Goal: Task Accomplishment & Management: Manage account settings

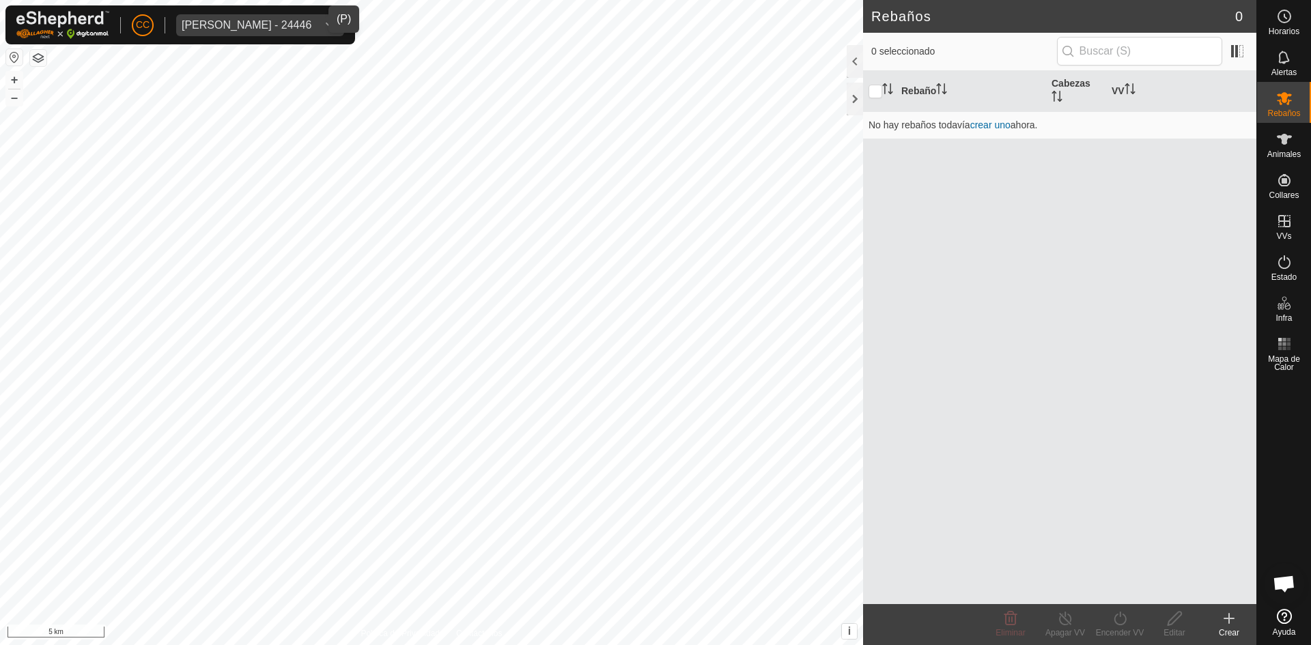
click at [240, 26] on div "Riccardo Primi - 24446" at bounding box center [247, 25] width 130 height 11
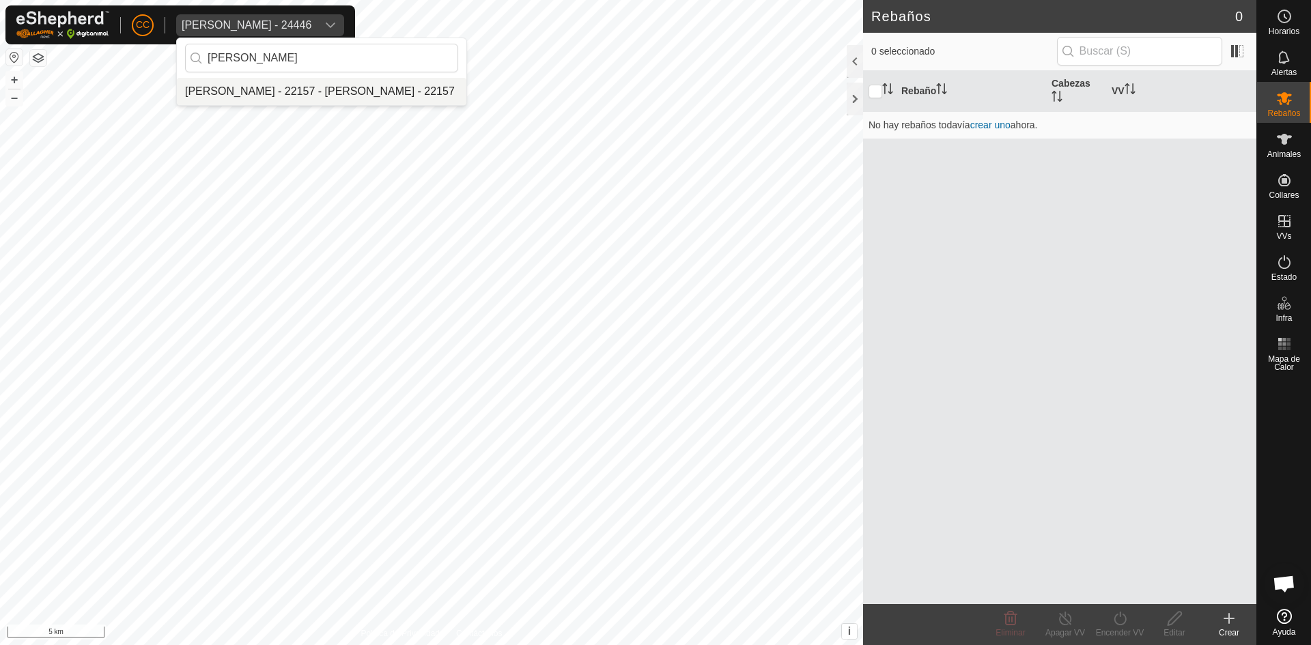
type input "javier me"
click at [248, 94] on li "Javier Medrano Rodriguez - 22157 - Javier Medrano Rodriguez - 22157" at bounding box center [321, 91] width 289 height 27
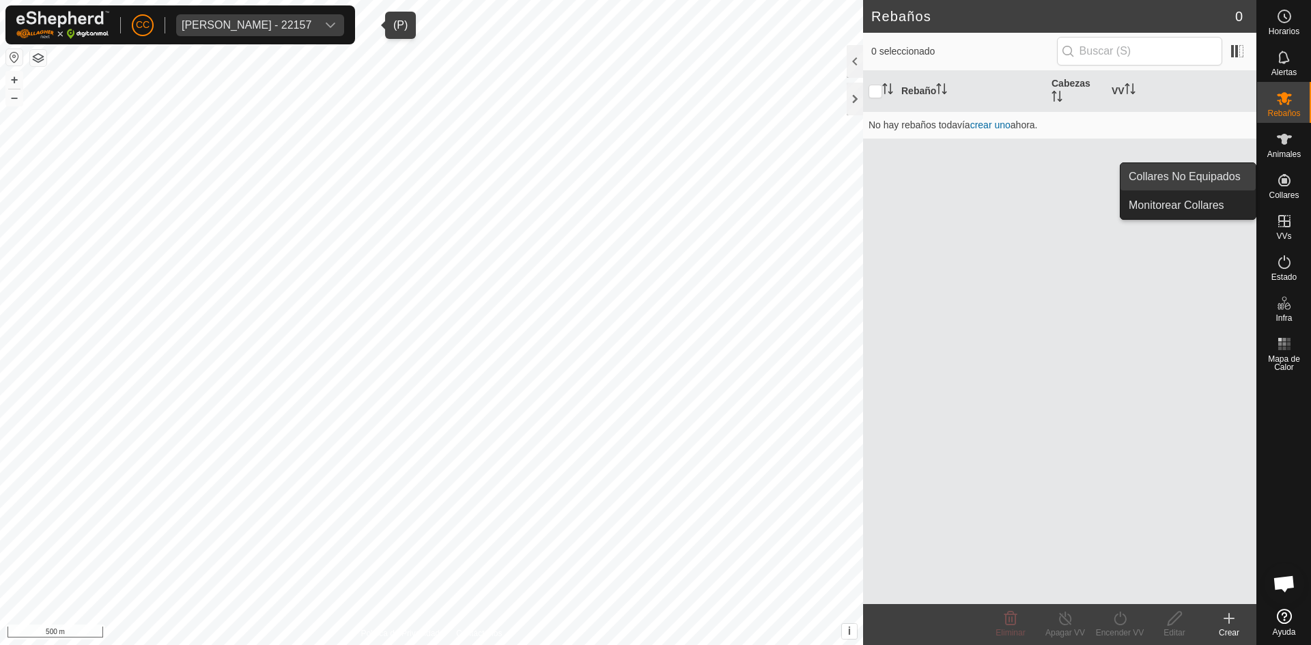
click at [1226, 174] on link "Collares No Equipados" at bounding box center [1187, 176] width 135 height 27
